Goal: Navigation & Orientation: Find specific page/section

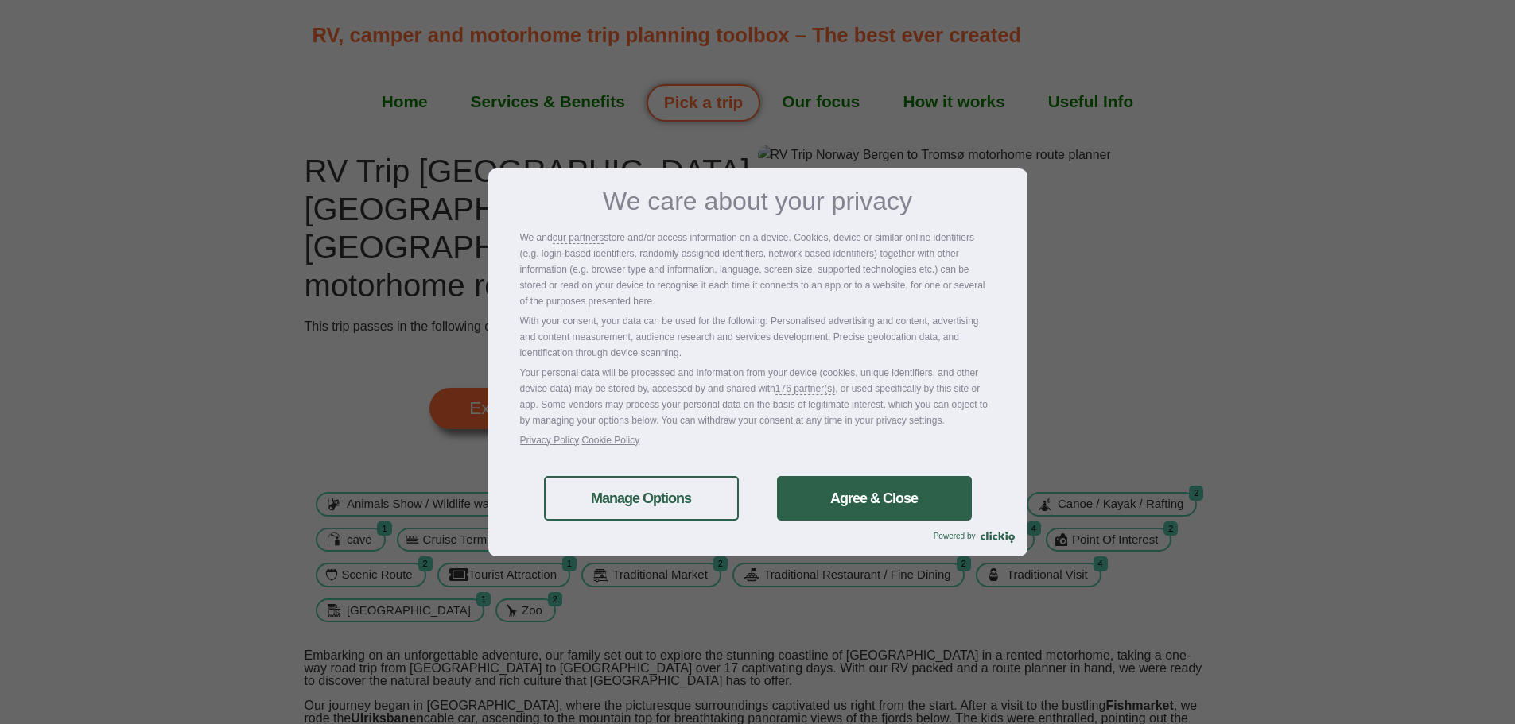
click at [870, 497] on link "Agree & Close" at bounding box center [874, 498] width 195 height 45
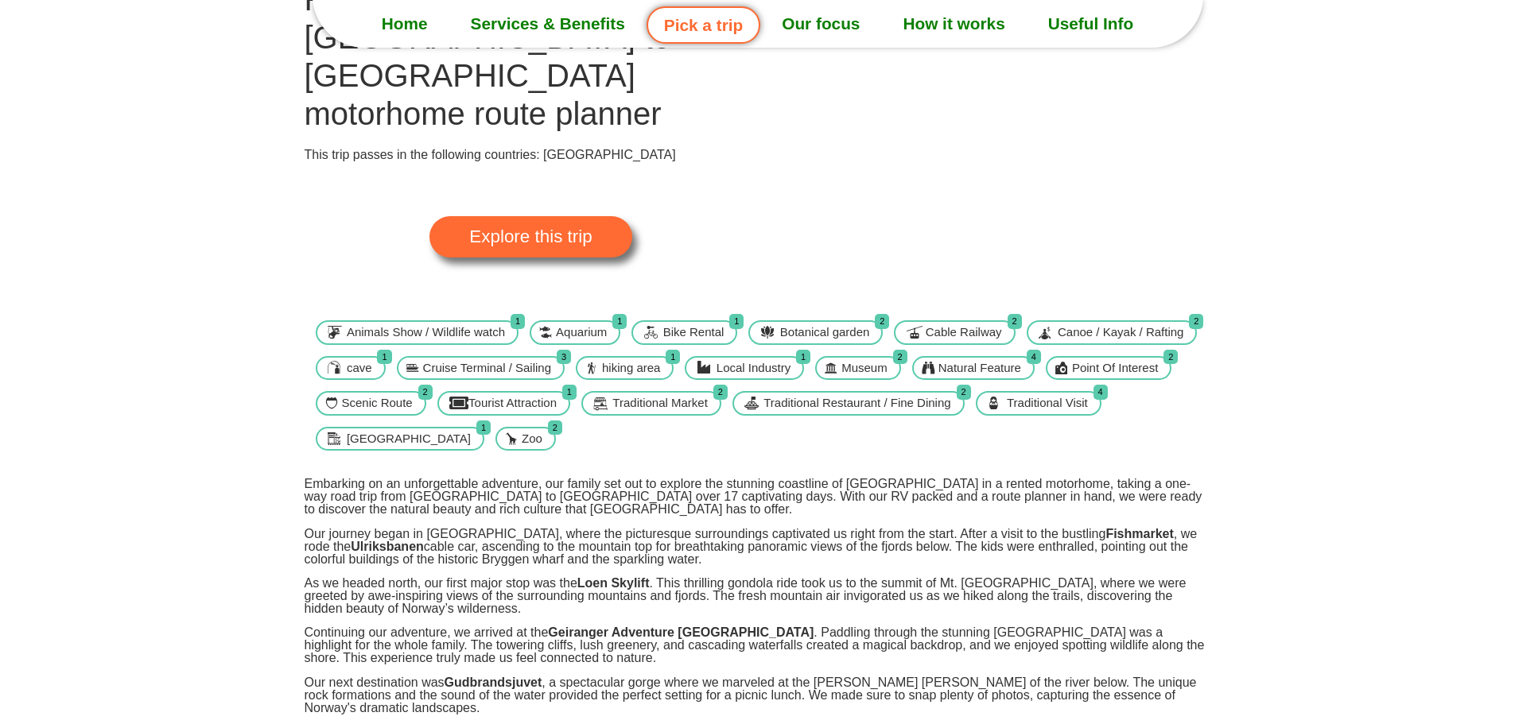
scroll to position [72, 0]
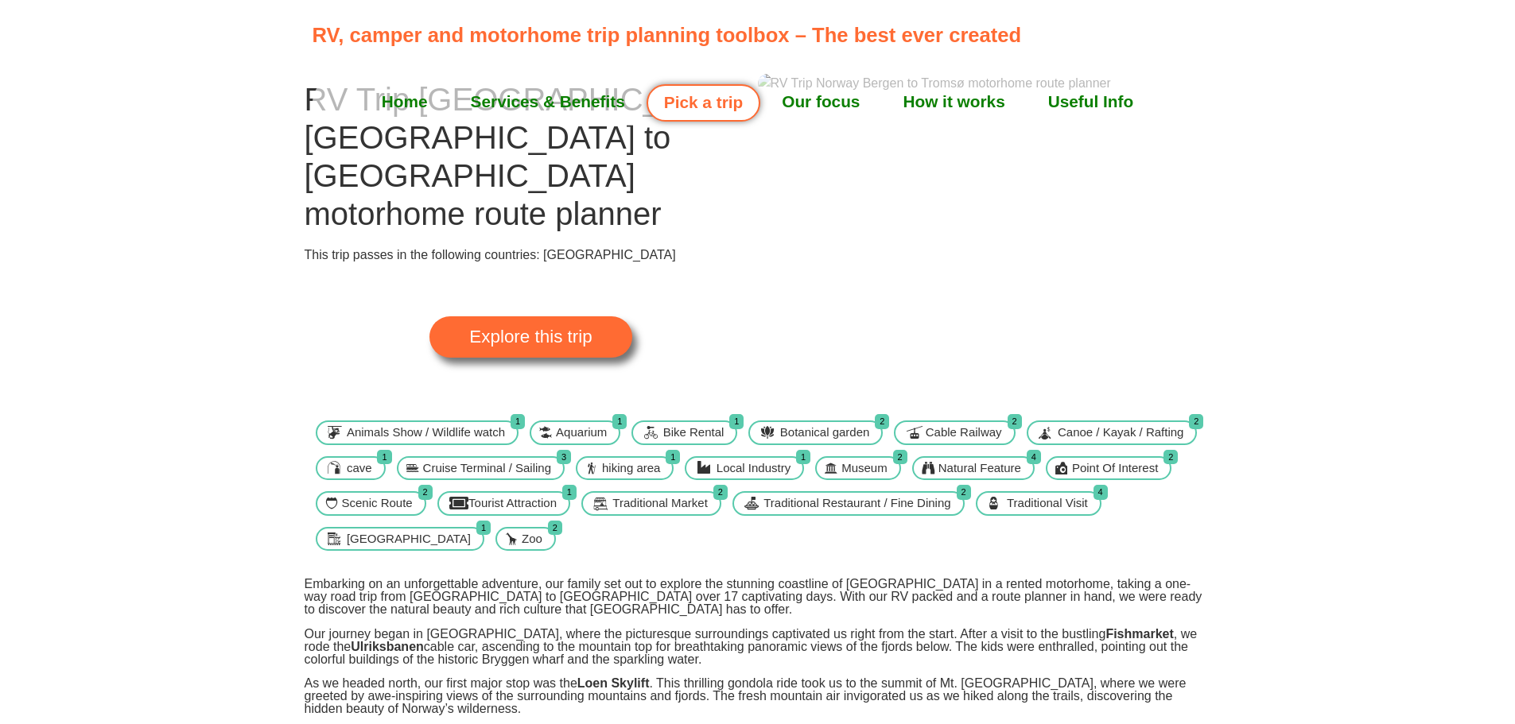
click at [564, 328] on span "Explore this trip" at bounding box center [530, 336] width 122 height 17
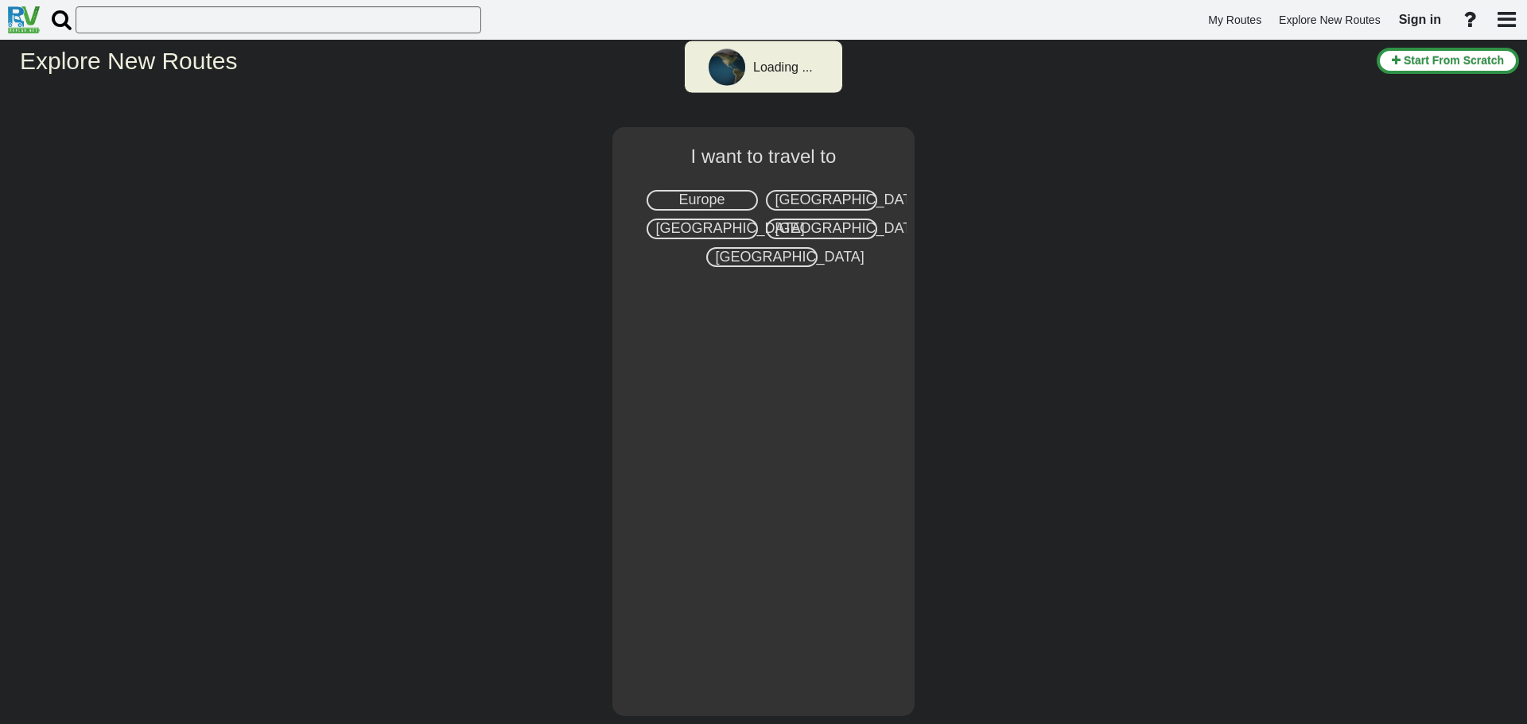
select select "number:1"
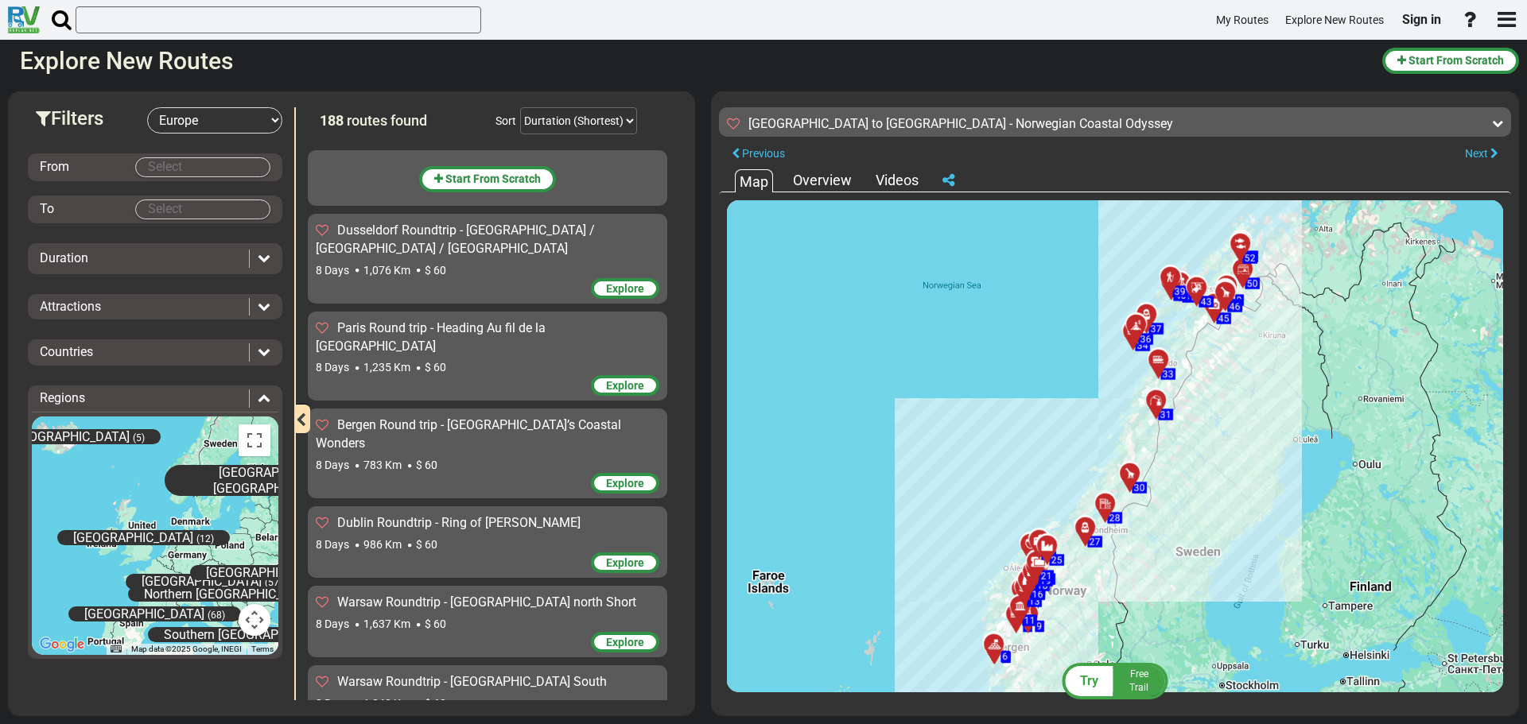
scroll to position [12510, 0]
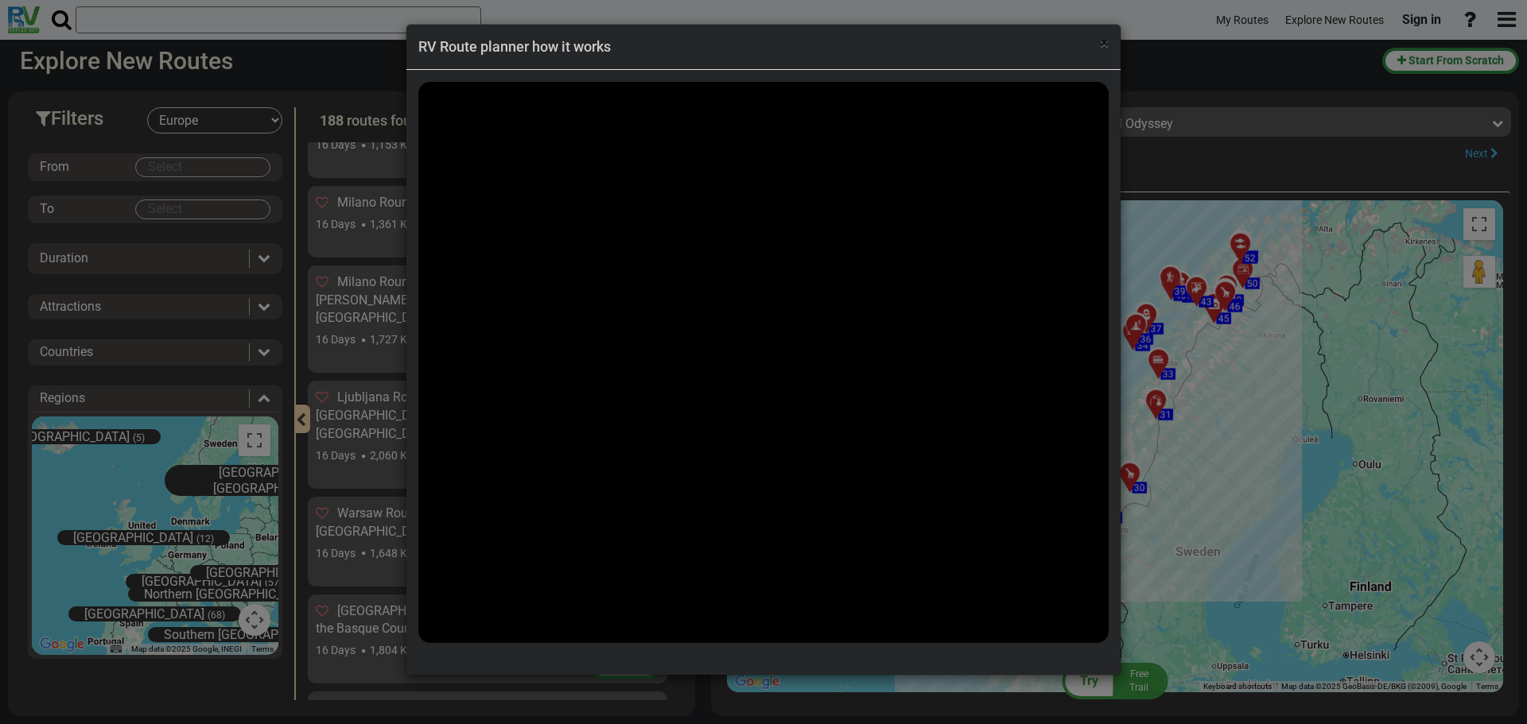
click at [1104, 42] on span "×" at bounding box center [1104, 42] width 9 height 19
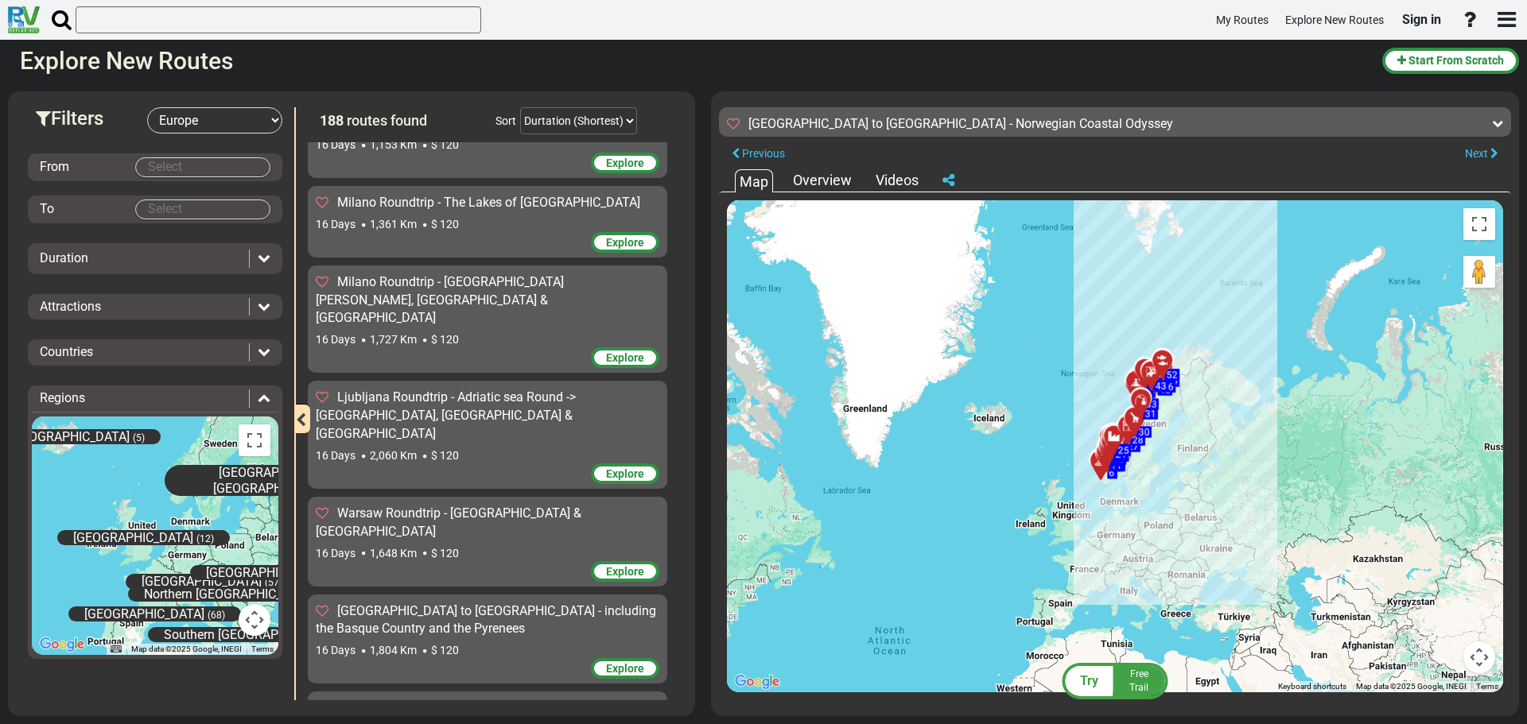
drag, startPoint x: 1317, startPoint y: 534, endPoint x: 1159, endPoint y: 497, distance: 162.6
click at [1154, 480] on div "To activate drag with keyboard, press Alt + Enter. Once in keyboard drag state,…" at bounding box center [1115, 446] width 776 height 492
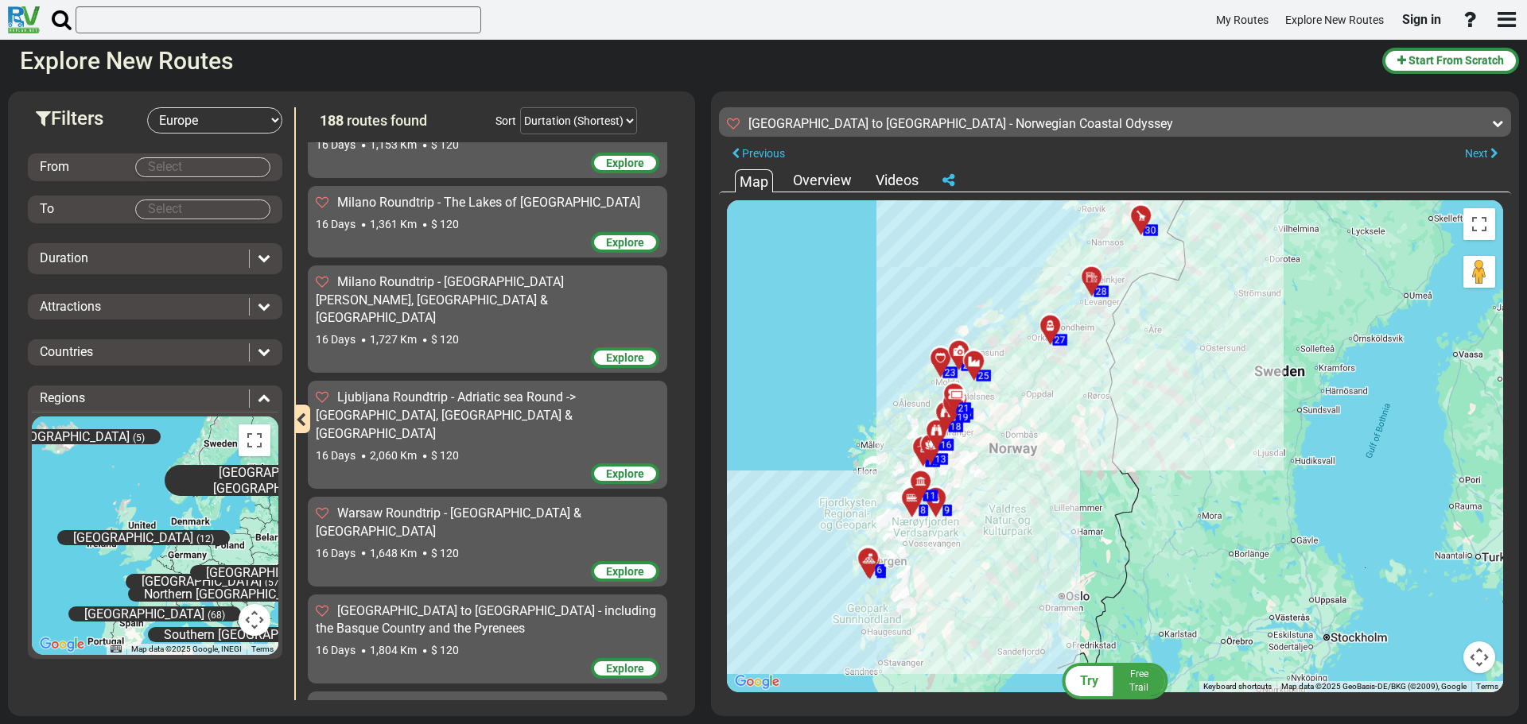
drag, startPoint x: 1112, startPoint y: 363, endPoint x: 1323, endPoint y: 686, distance: 386.1
click at [1323, 686] on div "To activate drag with keyboard, press Alt + Enter. Once in keyboard drag state,…" at bounding box center [1115, 446] width 776 height 492
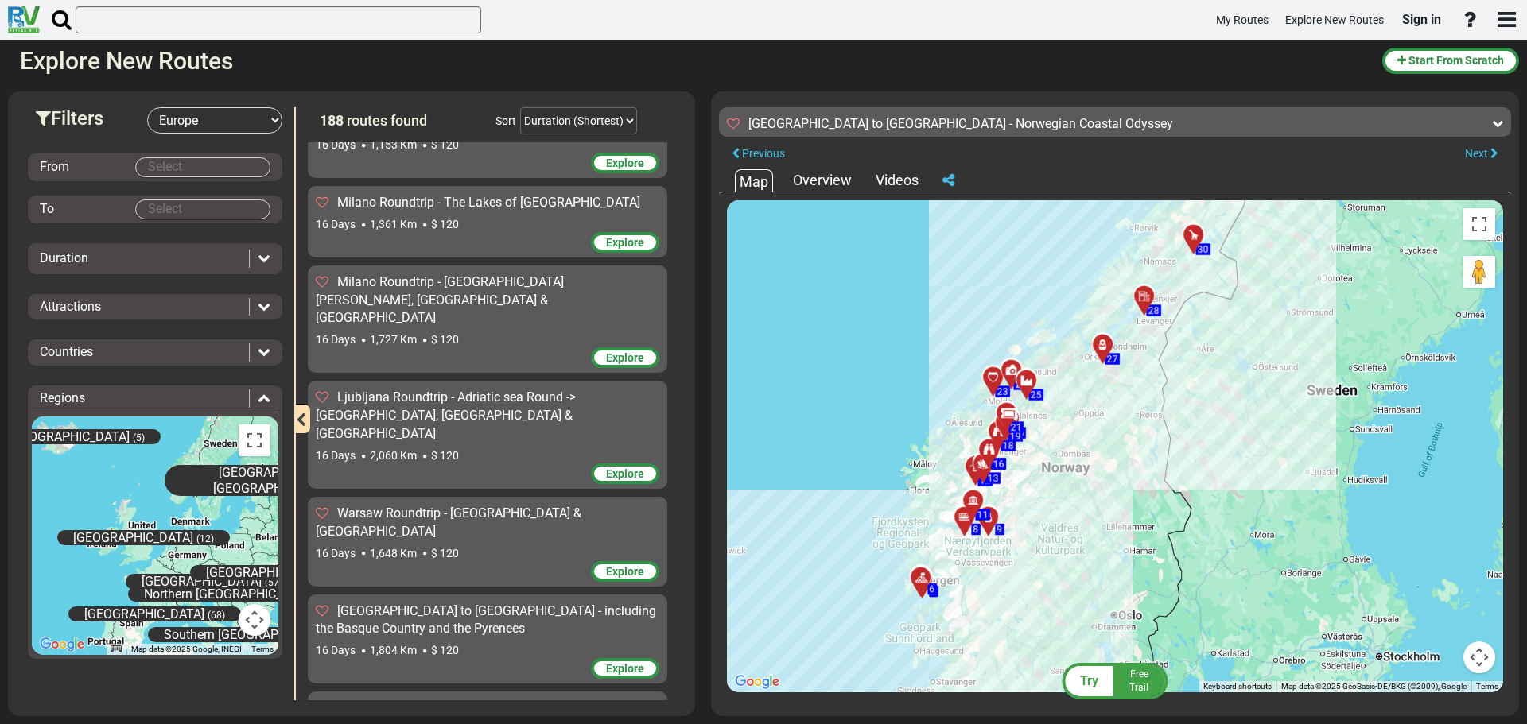
drag, startPoint x: 1164, startPoint y: 545, endPoint x: 1217, endPoint y: 565, distance: 56.9
click at [1217, 565] on div "To activate drag with keyboard, press Alt + Enter. Once in keyboard drag state,…" at bounding box center [1115, 446] width 776 height 492
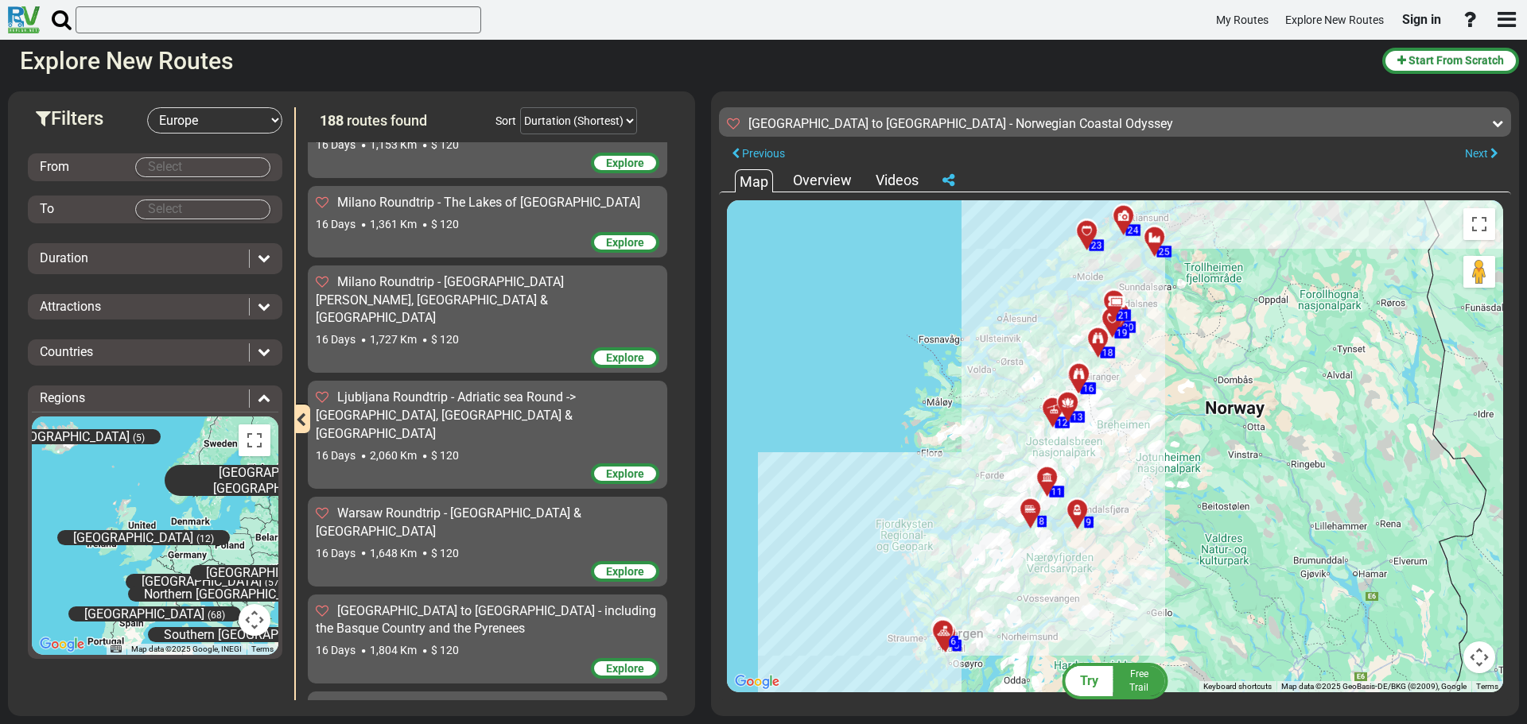
drag, startPoint x: 1100, startPoint y: 495, endPoint x: 1422, endPoint y: 530, distance: 324.0
click at [1422, 530] on div "To activate drag with keyboard, press Alt + Enter. Once in keyboard drag state,…" at bounding box center [1115, 446] width 776 height 492
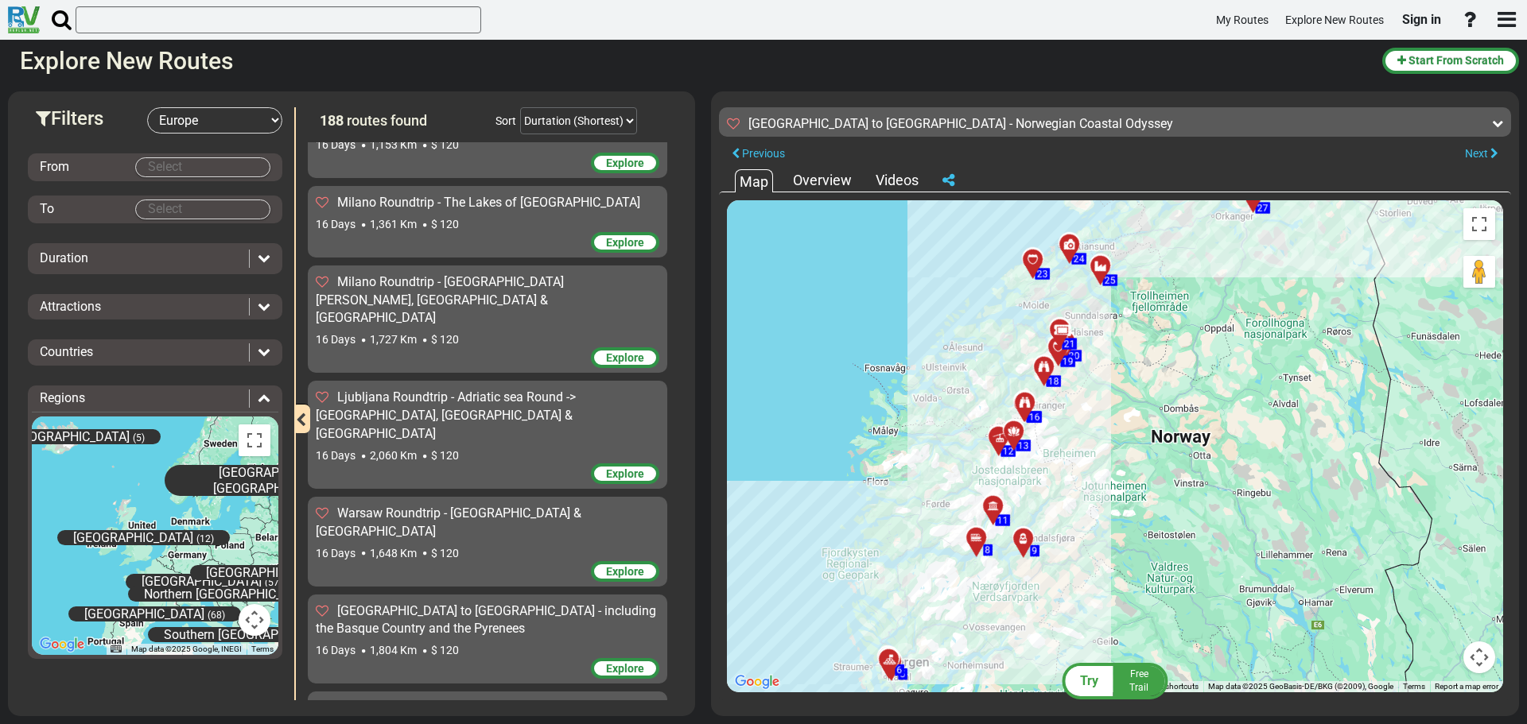
drag, startPoint x: 1430, startPoint y: 512, endPoint x: 1375, endPoint y: 540, distance: 62.2
click at [1375, 540] on div "To activate drag with keyboard, press Alt + Enter. Once in keyboard drag state,…" at bounding box center [1115, 446] width 776 height 492
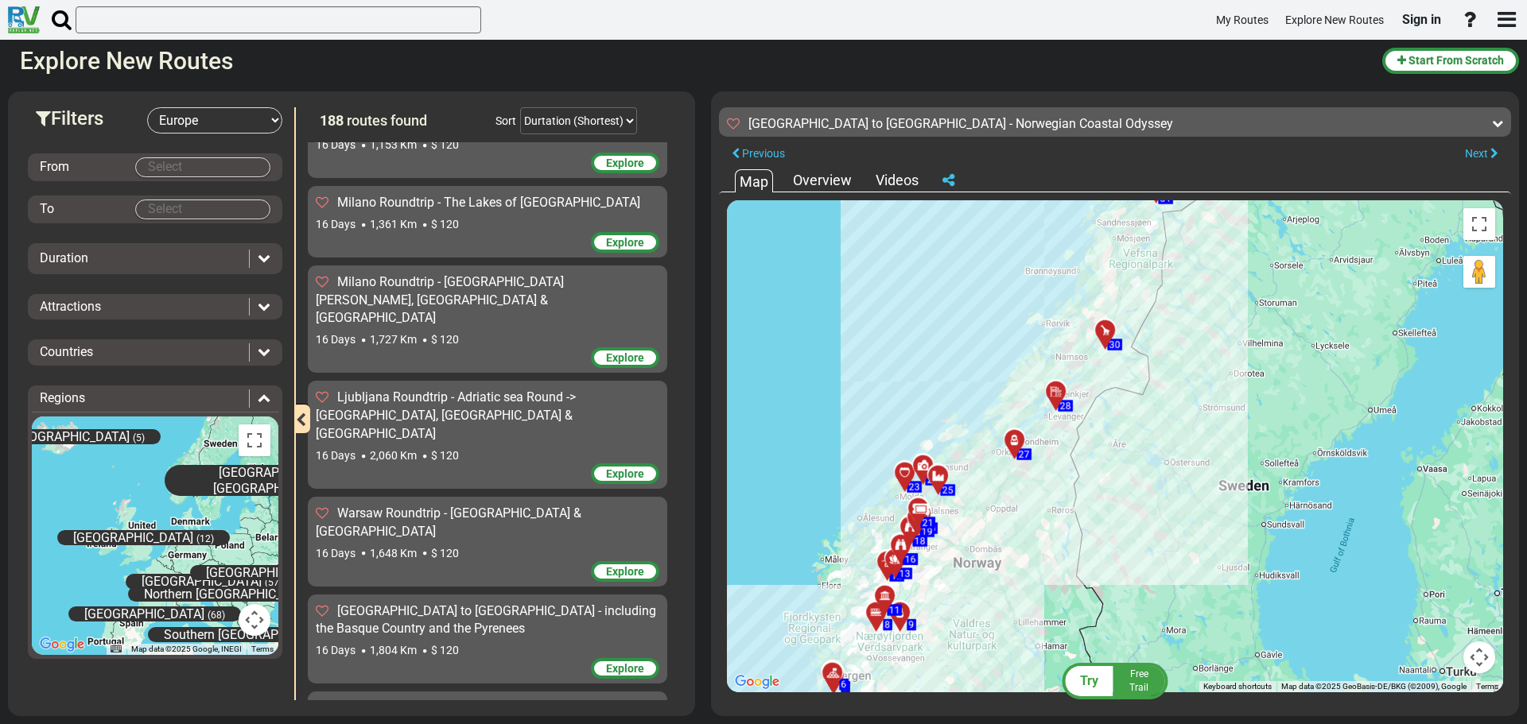
drag, startPoint x: 1321, startPoint y: 475, endPoint x: 1154, endPoint y: 534, distance: 177.3
click at [1154, 534] on div "To activate drag with keyboard, press Alt + Enter. Once in keyboard drag state,…" at bounding box center [1115, 446] width 776 height 492
